Goal: Task Accomplishment & Management: Complete application form

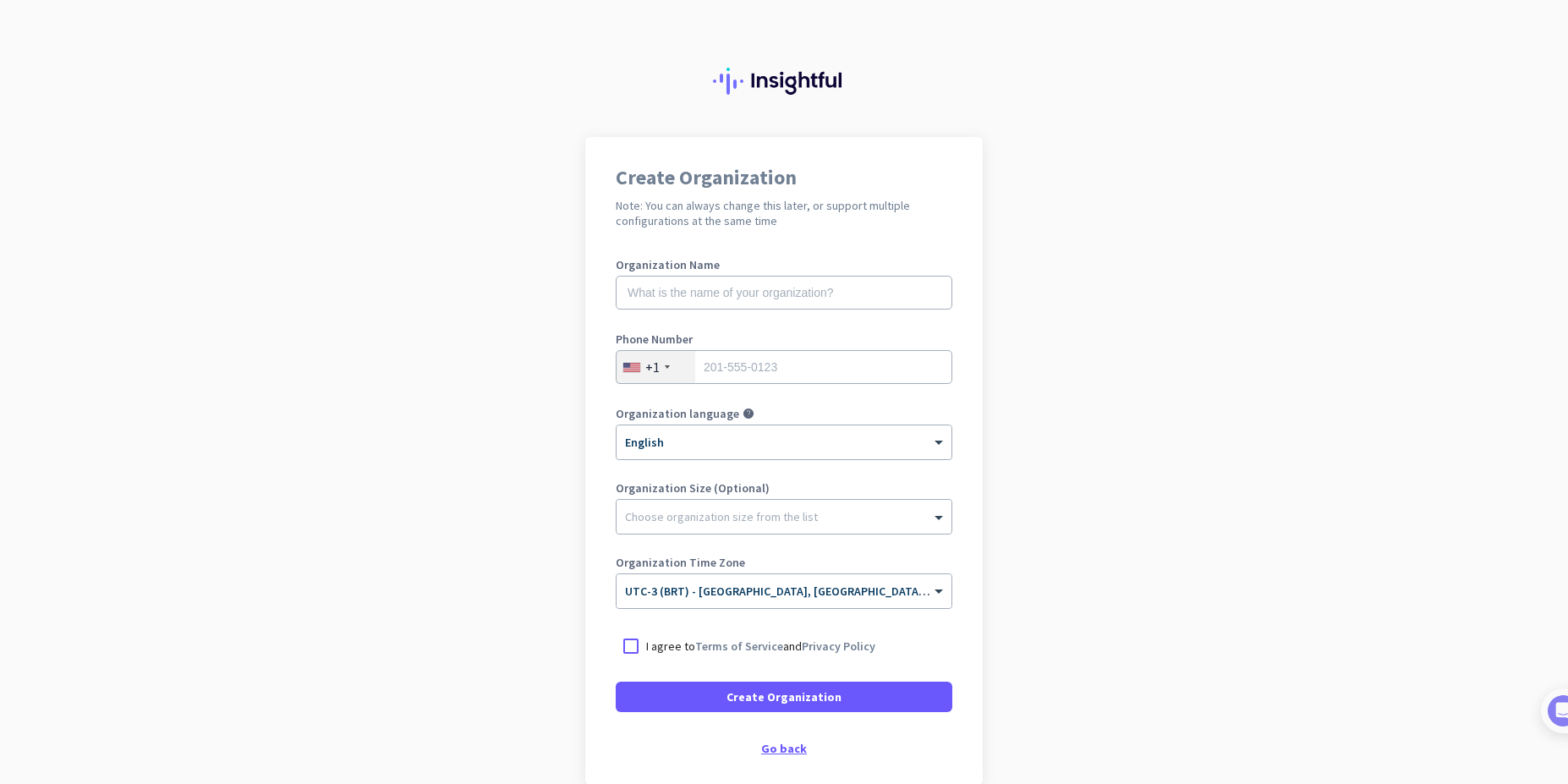
click at [785, 753] on div "Go back" at bounding box center [784, 748] width 336 height 12
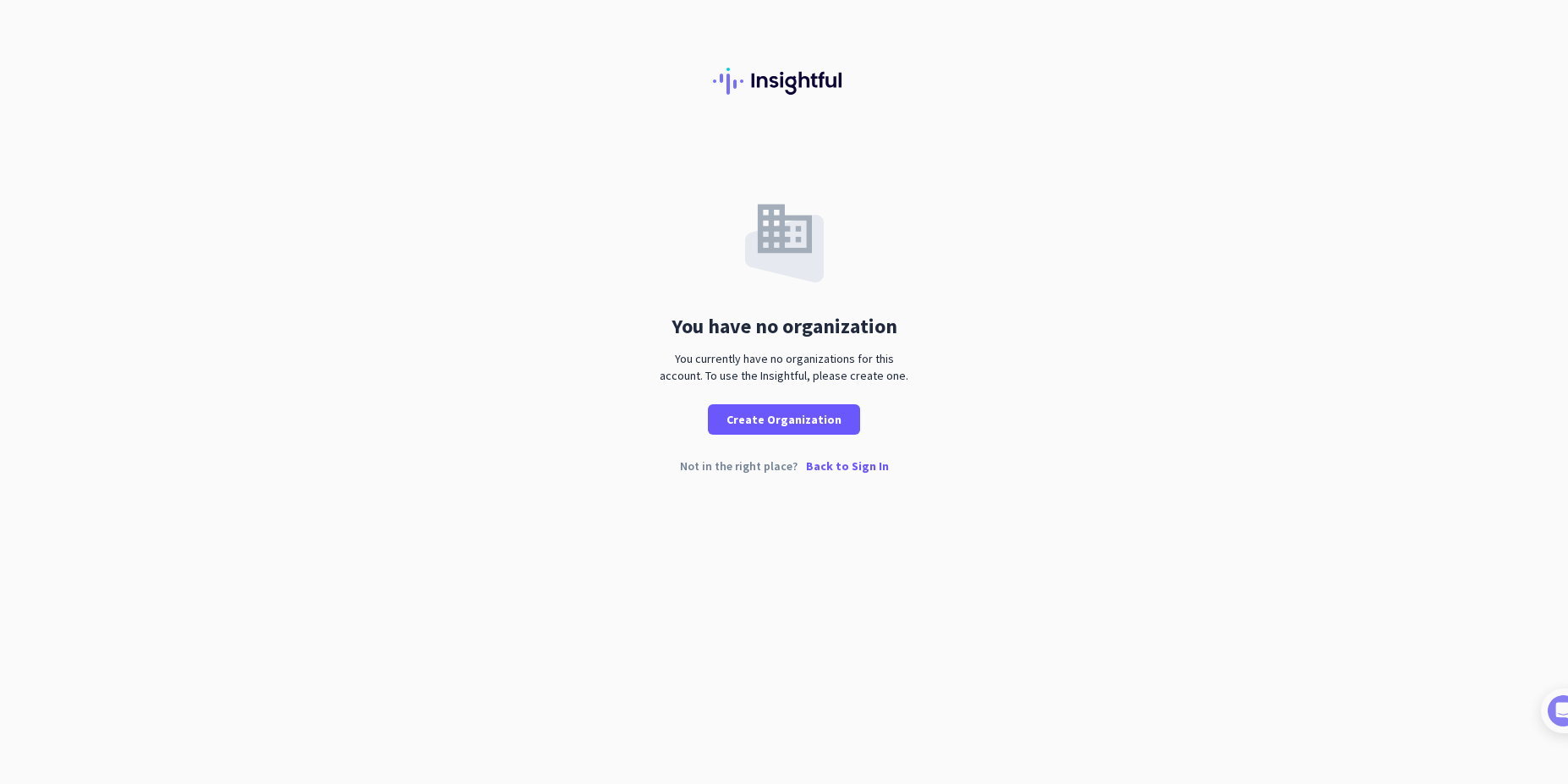
click at [838, 466] on p "Back to Sign In" at bounding box center [848, 466] width 83 height 12
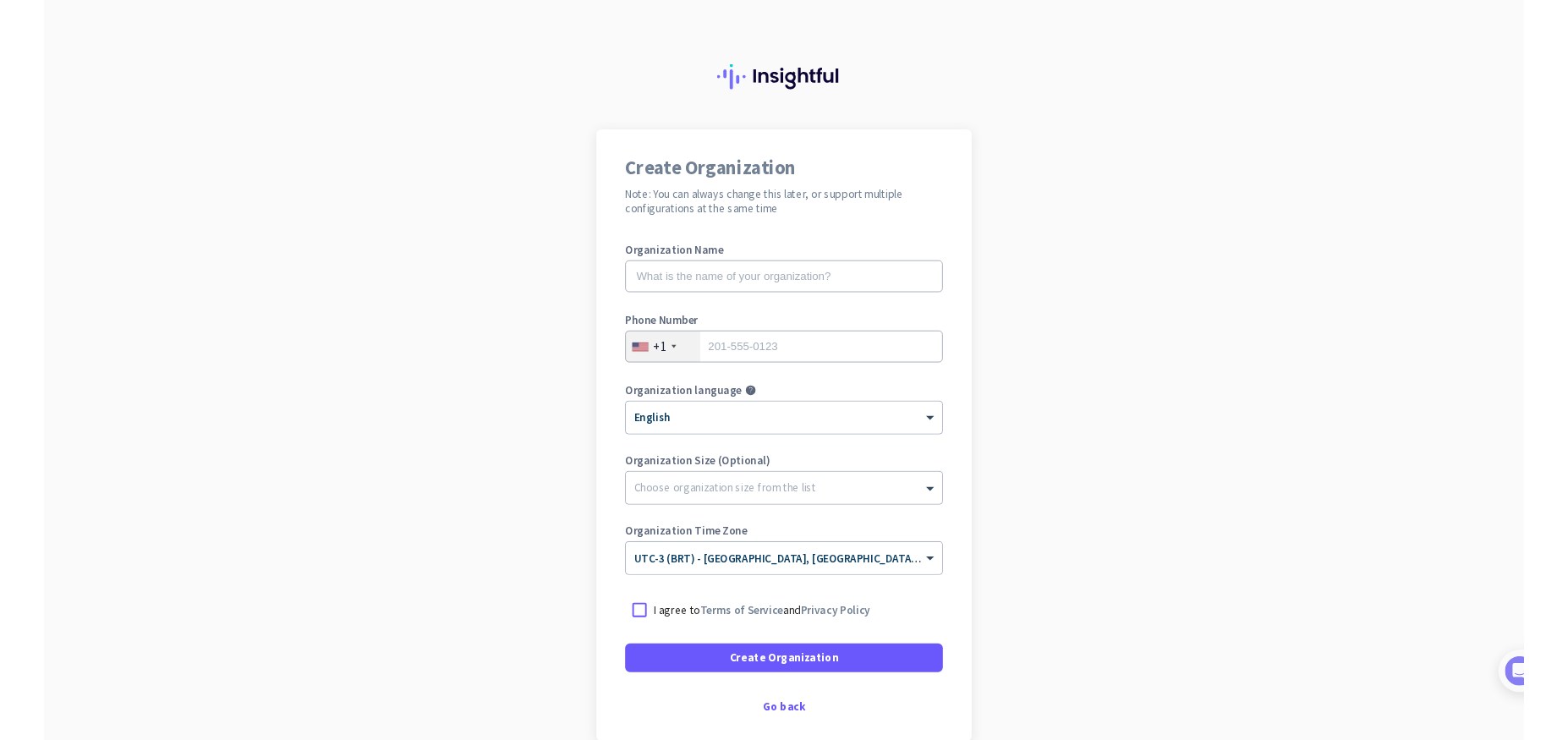
scroll to position [85, 0]
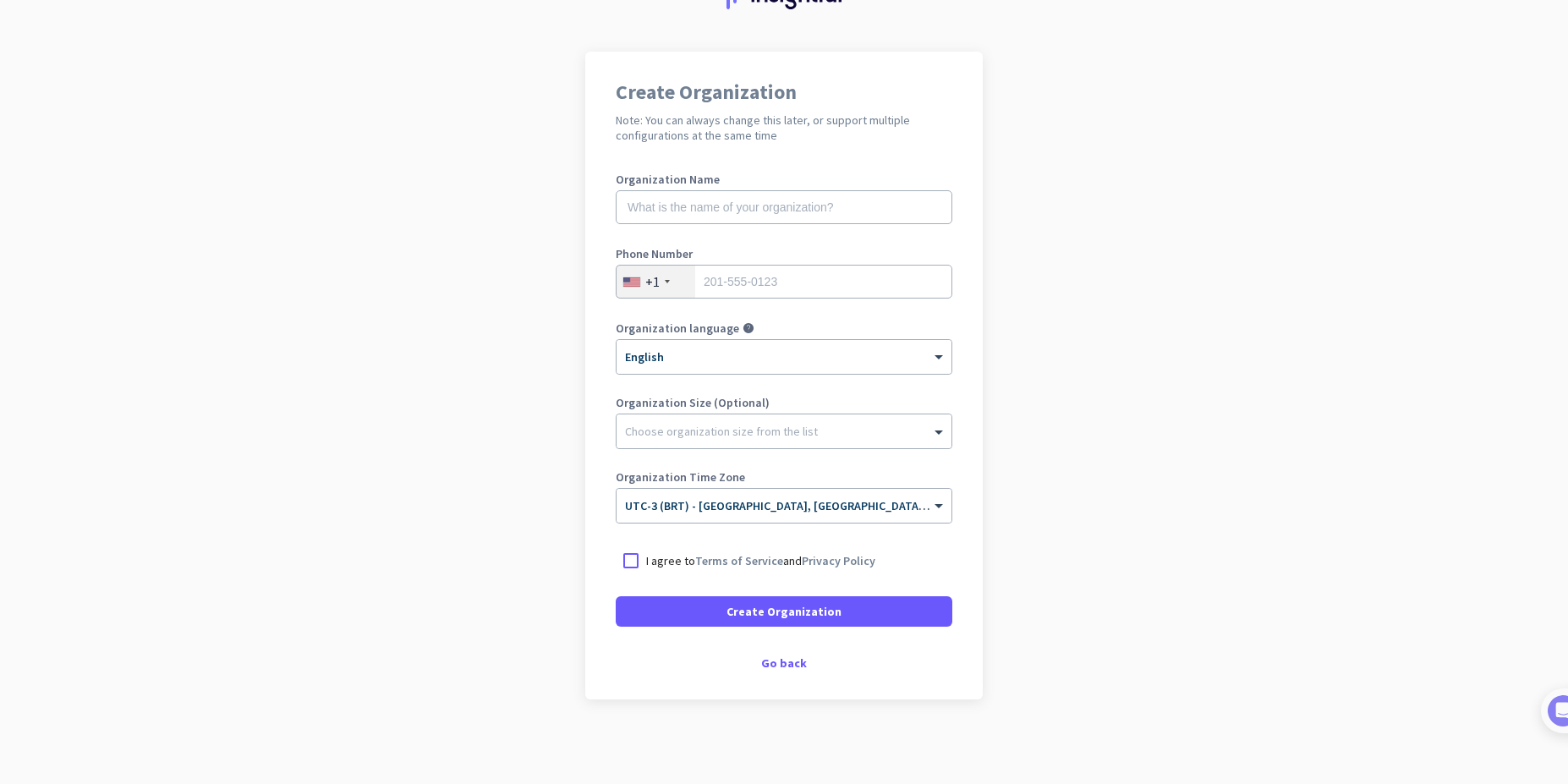
click at [417, 259] on app-onboarding-organization "Create Organization Note: You can always change this later, or support multiple…" at bounding box center [784, 417] width 1568 height 733
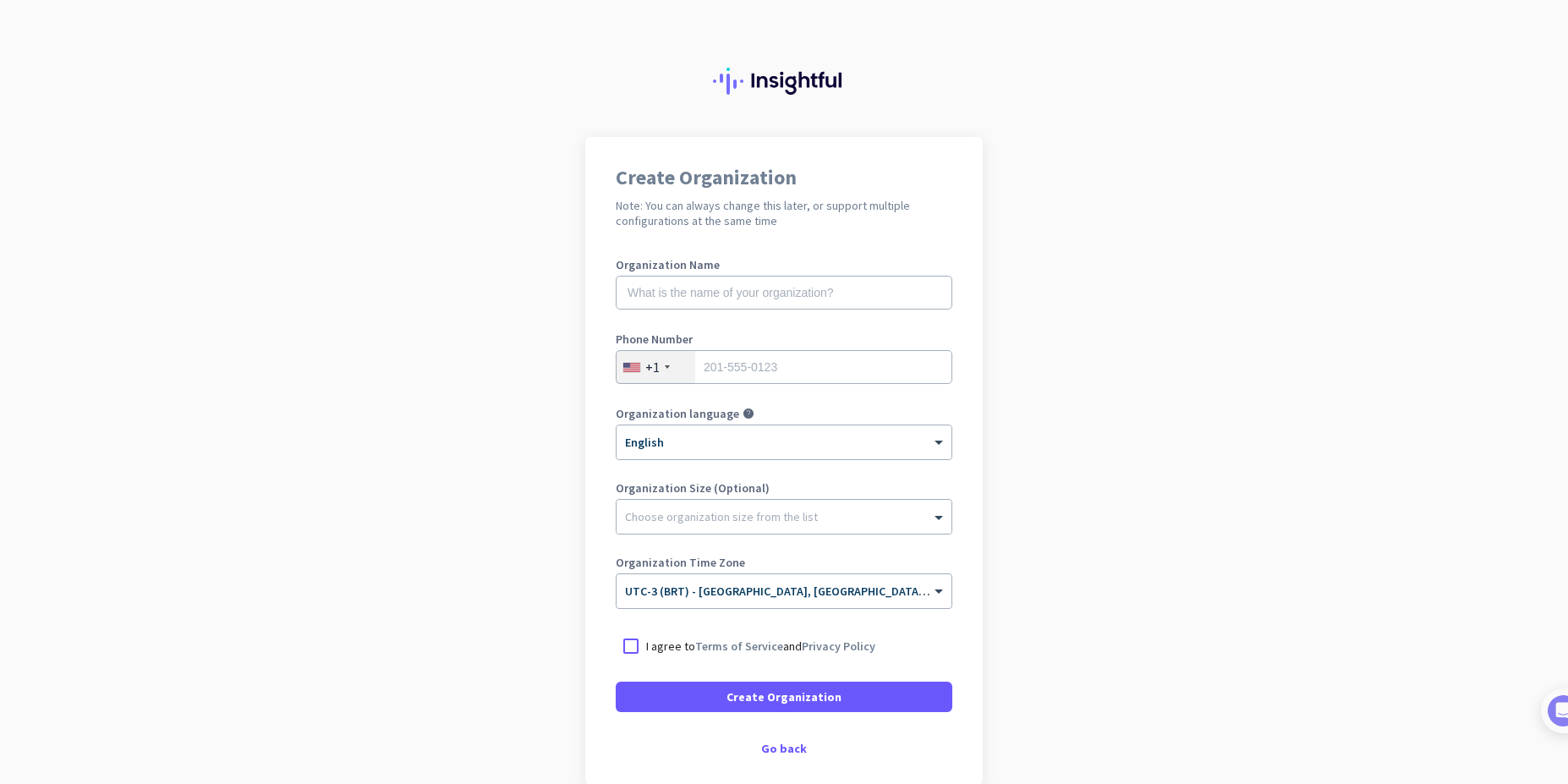
click at [1037, 108] on div at bounding box center [784, 68] width 1568 height 137
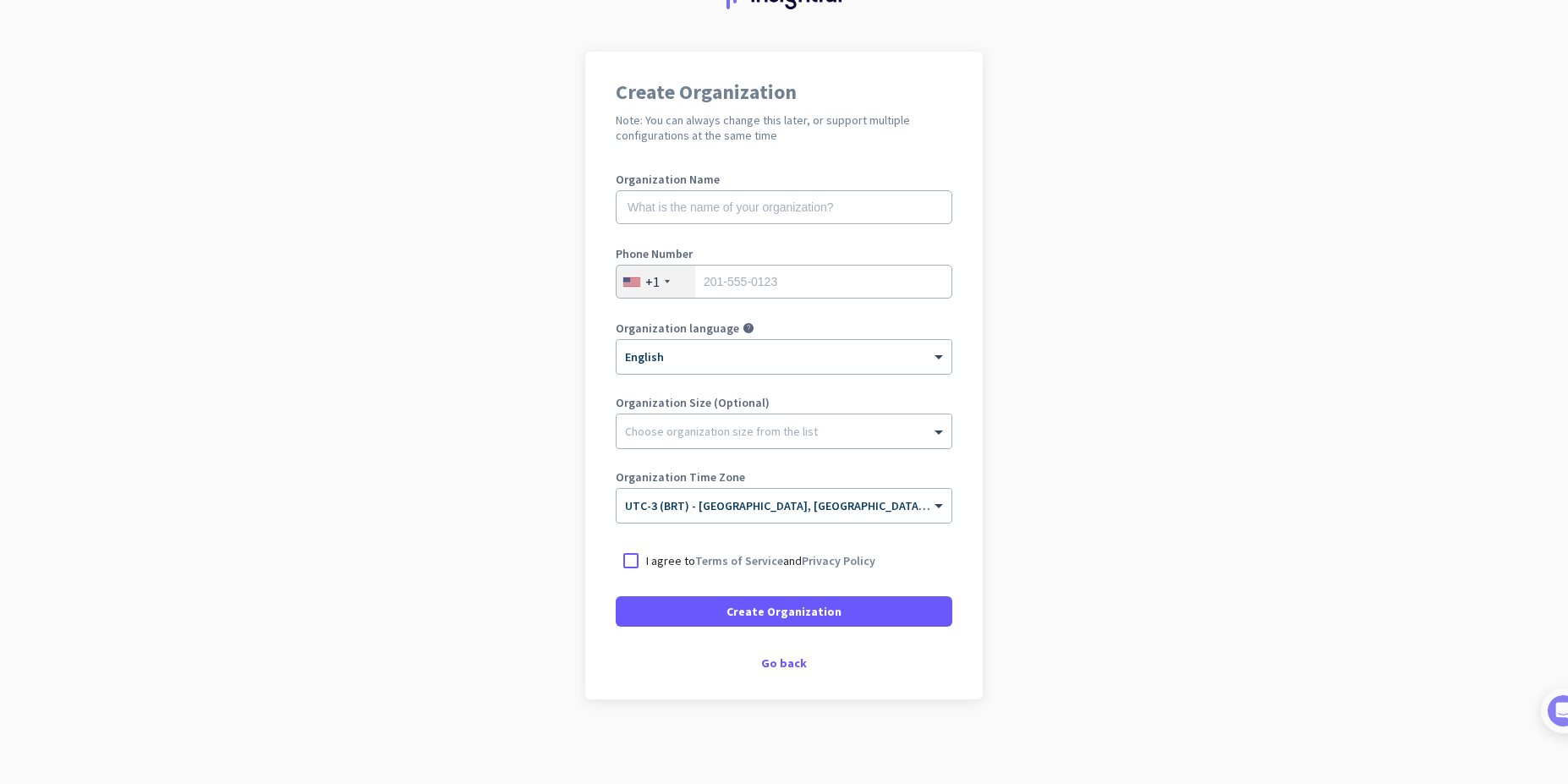
click at [668, 570] on div "I agree to Terms of Service and Privacy Policy" at bounding box center [784, 561] width 336 height 31
click at [775, 621] on span at bounding box center [784, 611] width 336 height 41
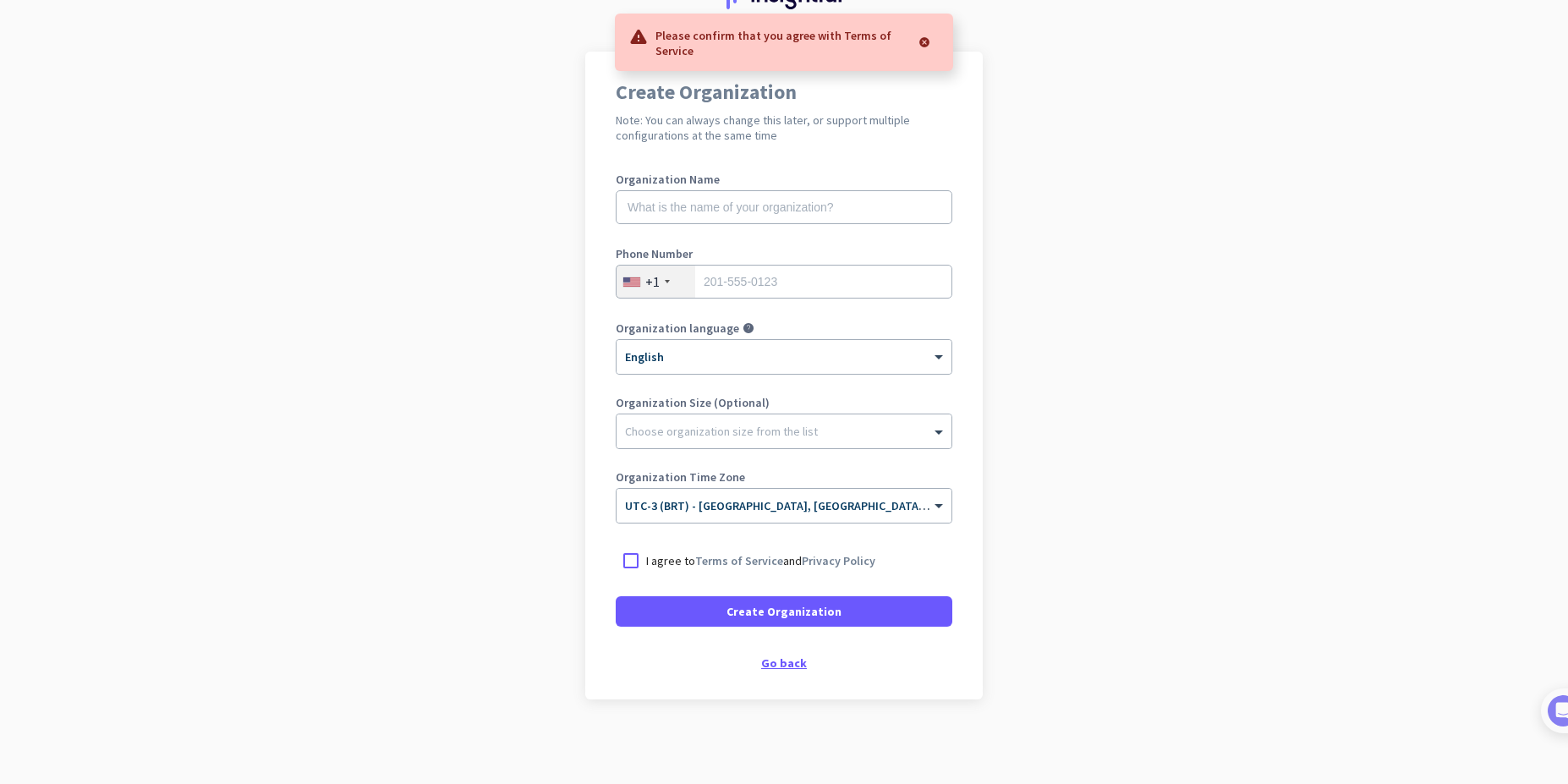
click at [778, 664] on div "Go back" at bounding box center [784, 662] width 336 height 12
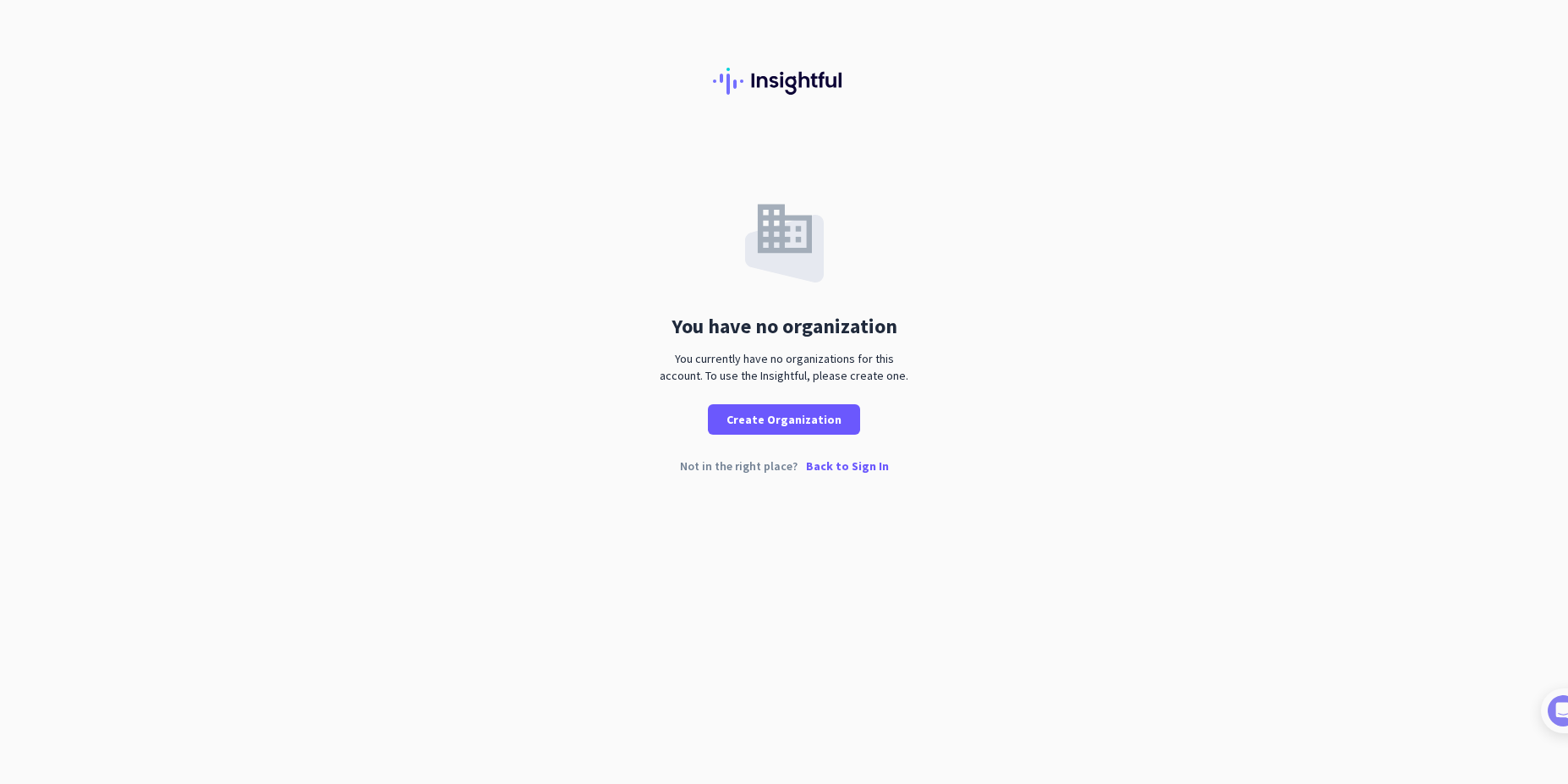
click at [845, 472] on p "Back to Sign In" at bounding box center [848, 466] width 83 height 12
